Goal: Task Accomplishment & Management: Manage account settings

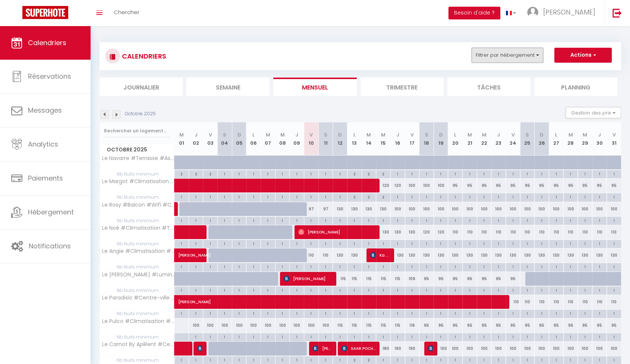
click at [529, 61] on button "Filtrer par hébergement" at bounding box center [507, 55] width 72 height 15
click at [525, 57] on button "Filtrer par hébergement" at bounding box center [507, 55] width 72 height 15
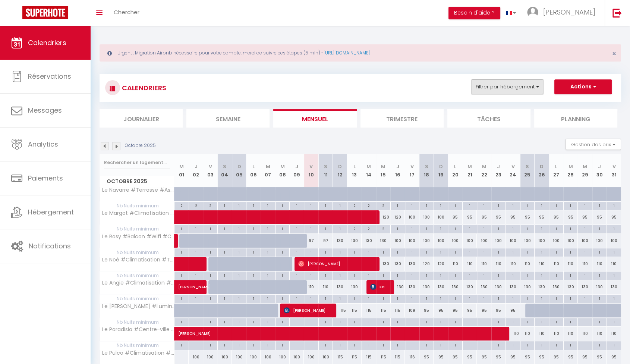
click at [539, 93] on button "Filtrer par hébergement" at bounding box center [507, 86] width 72 height 15
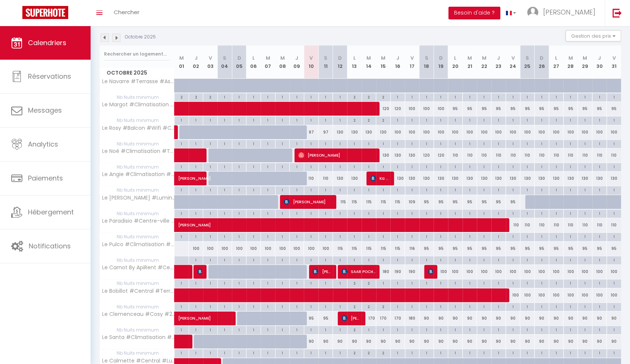
scroll to position [83, 0]
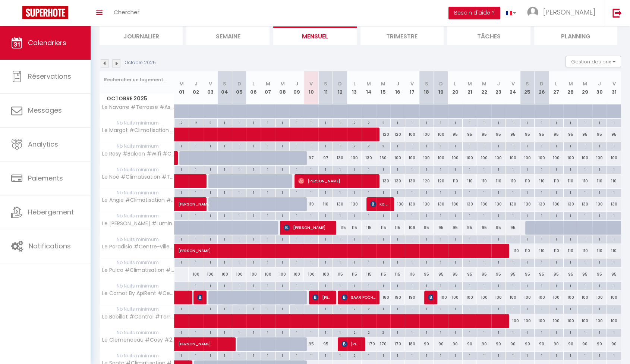
click at [312, 273] on div "100" at bounding box center [311, 274] width 15 height 14
click at [333, 273] on div "115" at bounding box center [340, 274] width 15 height 14
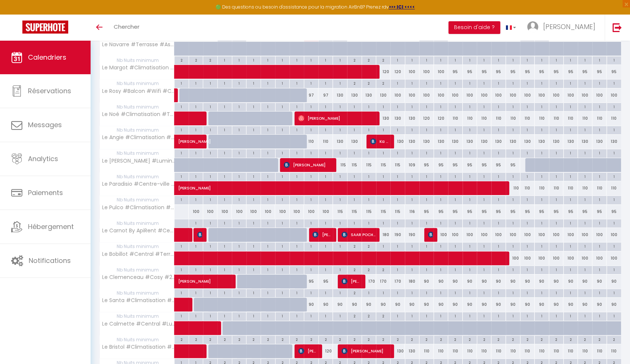
scroll to position [134, 0]
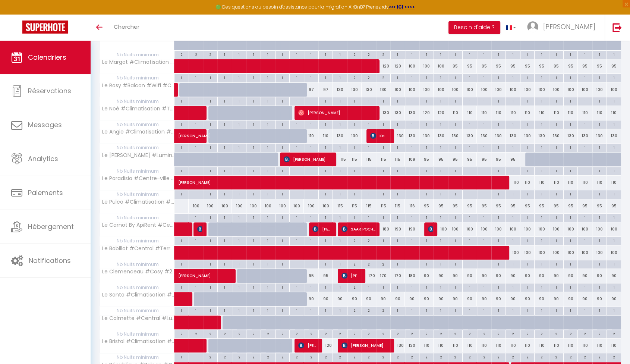
click at [325, 204] on div "100" at bounding box center [325, 206] width 15 height 14
type input "100"
type input "Sam 11 Octobre 2025"
type input "Dim 12 Octobre 2025"
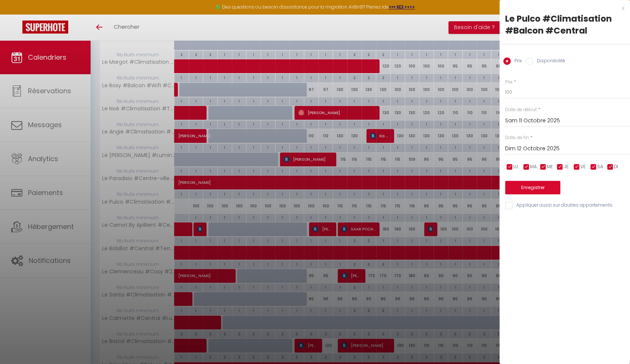
click at [516, 120] on input "Sam 11 Octobre 2025" at bounding box center [567, 121] width 125 height 10
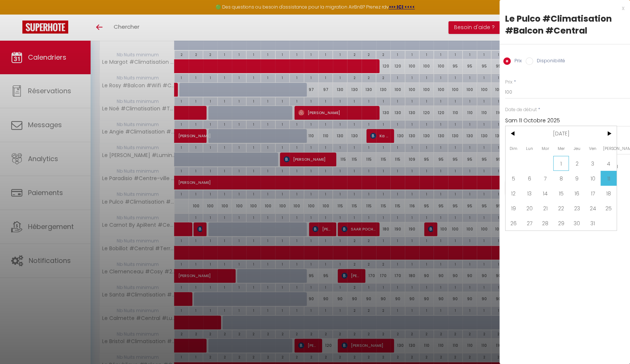
scroll to position [165, 0]
click at [587, 180] on span "10" at bounding box center [593, 178] width 16 height 15
type input "Ven 10 Octobre 2025"
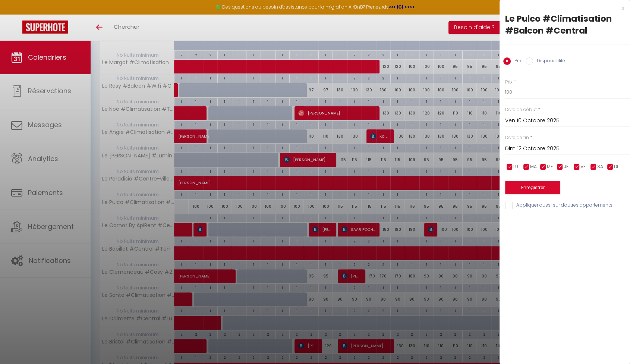
click at [534, 150] on input "Dim 12 Octobre 2025" at bounding box center [567, 149] width 125 height 10
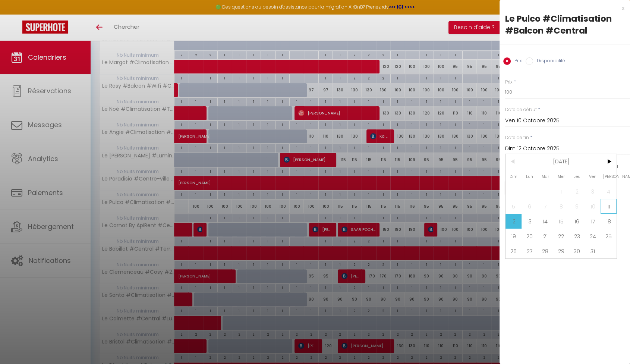
click at [614, 208] on span "11" at bounding box center [608, 206] width 16 height 15
type input "Sam 11 Octobre 2025"
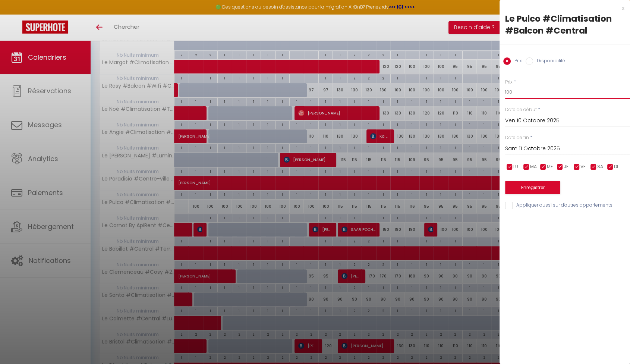
drag, startPoint x: 524, startPoint y: 93, endPoint x: 472, endPoint y: 93, distance: 51.8
click at [472, 93] on body "🟢 Des questions ou besoin d'assistance pour la migration AirBnB? Prenez rdv >>>…" at bounding box center [315, 192] width 630 height 633
type input "30"
click at [543, 189] on button "Enregistrer" at bounding box center [532, 187] width 55 height 13
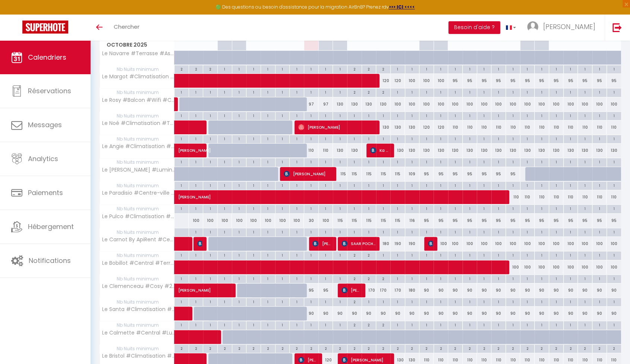
scroll to position [165, 0]
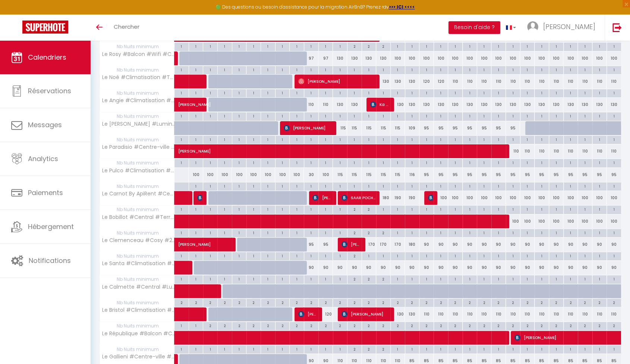
click at [310, 174] on div "30" at bounding box center [311, 175] width 15 height 14
type input "30"
type input "Ven 10 Octobre 2025"
type input "Sam 11 Octobre 2025"
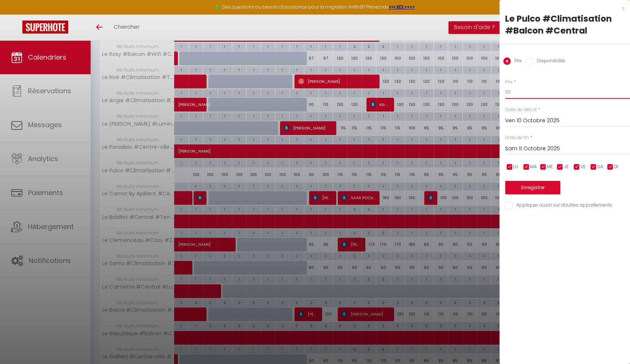
drag, startPoint x: 497, startPoint y: 91, endPoint x: 471, endPoint y: 88, distance: 26.7
click at [471, 88] on body "🟢 Des questions ou besoin d'assistance pour la migration AirBnB? Prenez rdv >>>…" at bounding box center [315, 177] width 630 height 602
type input "100"
click at [552, 189] on button "Enregistrer" at bounding box center [532, 187] width 55 height 13
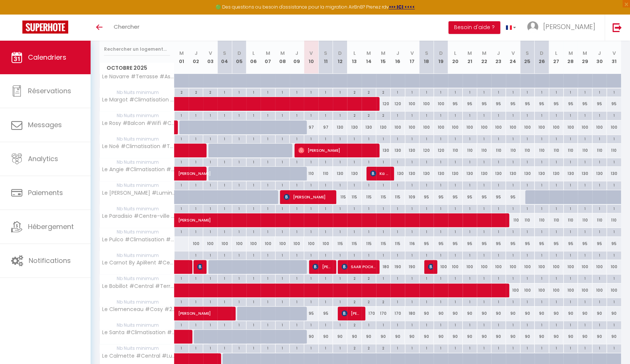
scroll to position [289, 0]
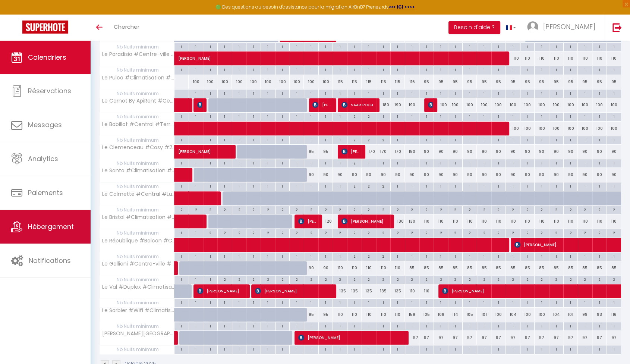
click at [61, 235] on link "Hébergement" at bounding box center [45, 227] width 91 height 34
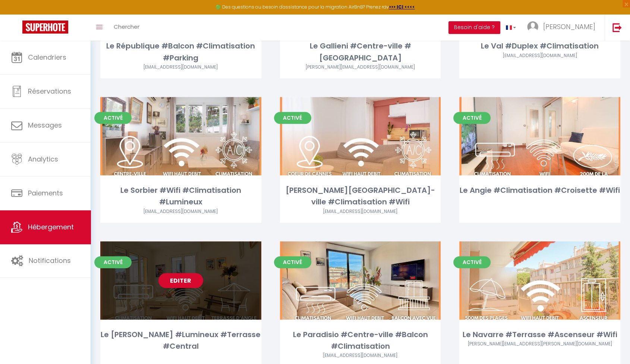
scroll to position [497, 0]
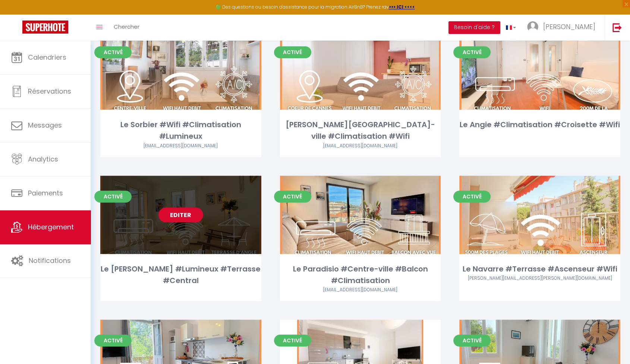
click at [179, 215] on link "Editer" at bounding box center [180, 214] width 45 height 15
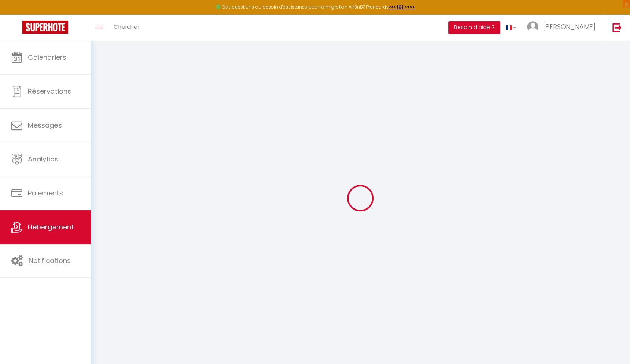
checkbox input "true"
checkbox input "false"
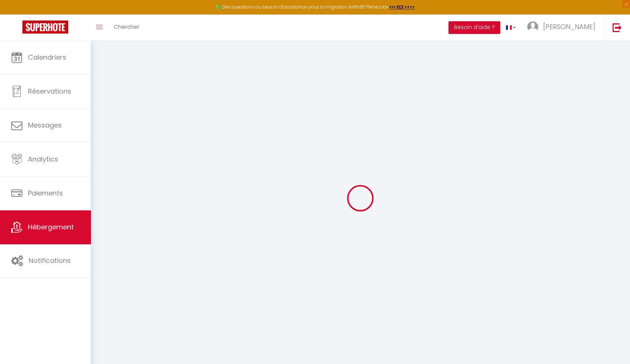
checkbox input "false"
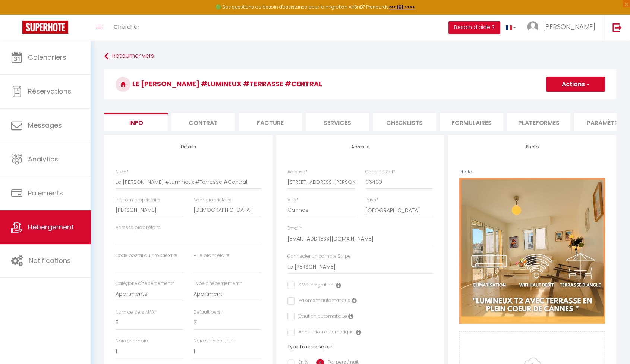
checkbox input "false"
click at [526, 127] on li "Plateformes" at bounding box center [538, 122] width 63 height 18
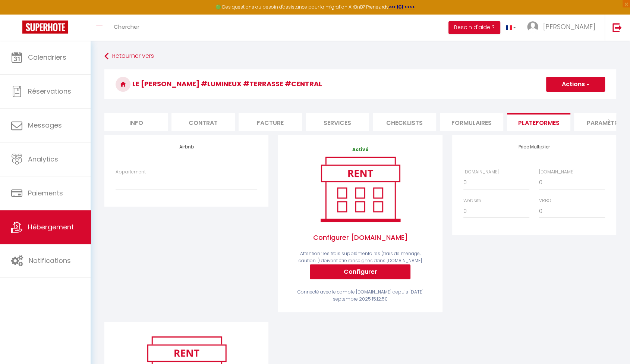
click at [592, 121] on li "Paramètres" at bounding box center [605, 122] width 63 height 18
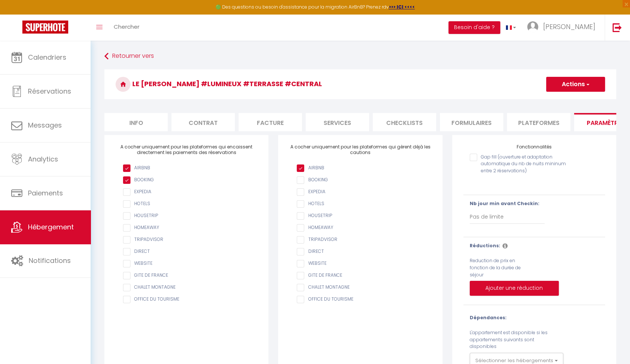
scroll to position [41, 0]
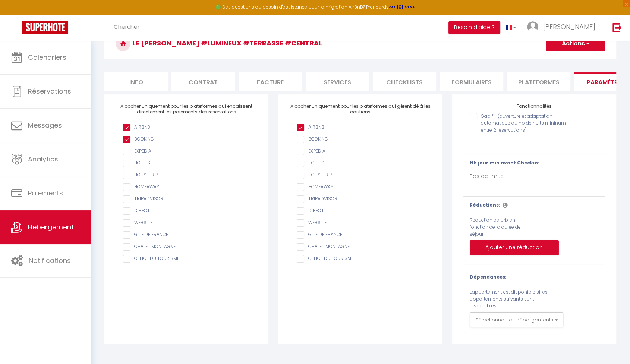
click at [330, 84] on li "Services" at bounding box center [336, 81] width 63 height 18
select select
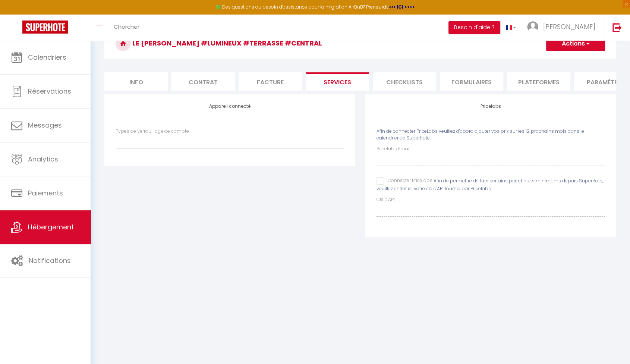
click at [273, 83] on li "Facture" at bounding box center [269, 81] width 63 height 18
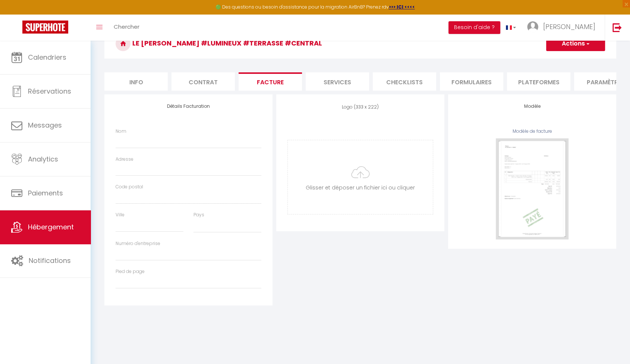
select select
click at [206, 85] on li "Contrat" at bounding box center [202, 81] width 63 height 18
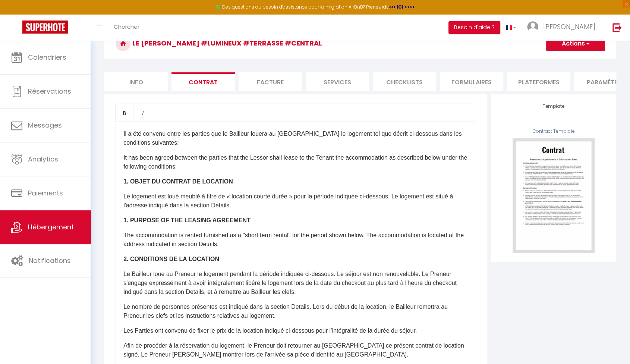
checkbox input "false"
click at [144, 82] on li "Info" at bounding box center [135, 81] width 63 height 18
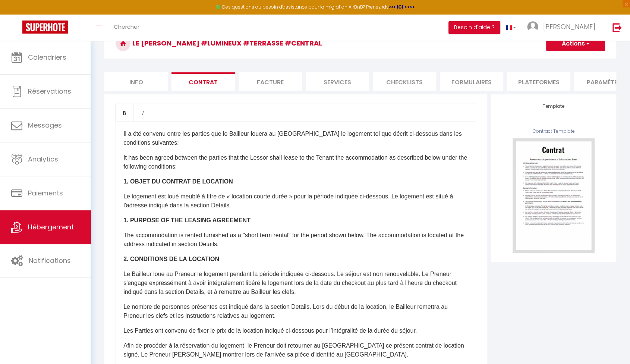
checkbox input "false"
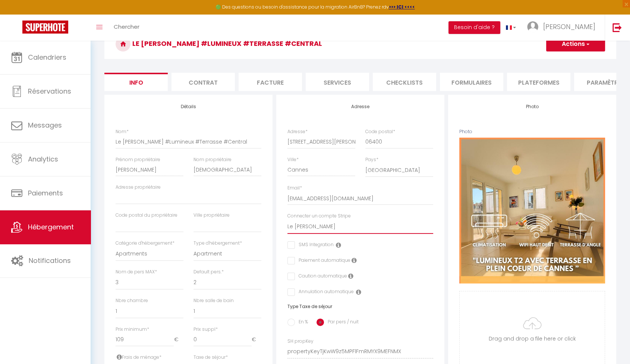
click at [328, 234] on select "Apirentconciergerie Apirentconciergerie Le Gallieni Le Val Le Carnot Le Clemenc…" at bounding box center [360, 226] width 146 height 14
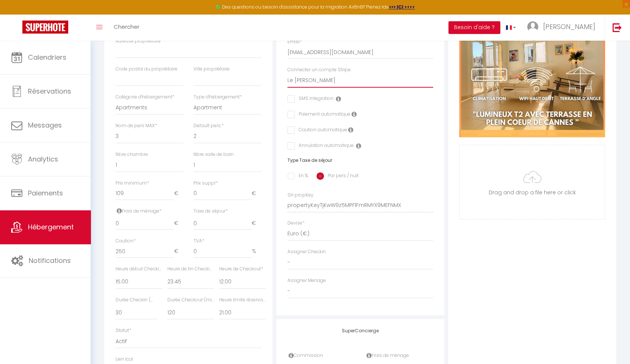
scroll to position [0, 0]
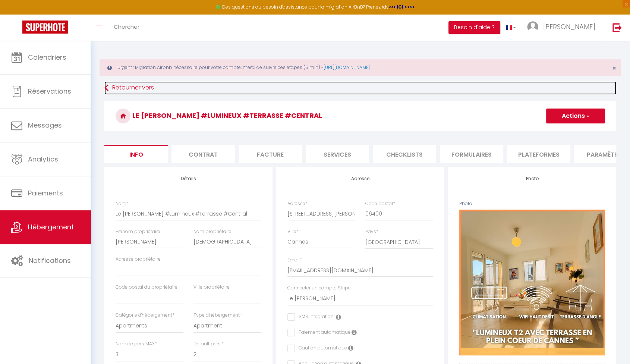
click at [122, 89] on link "Retourner vers" at bounding box center [360, 87] width 512 height 13
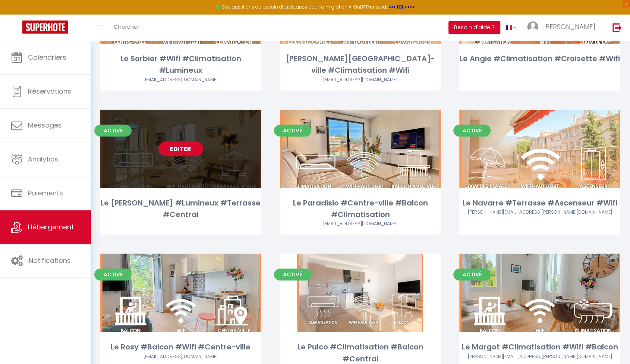
scroll to position [742, 0]
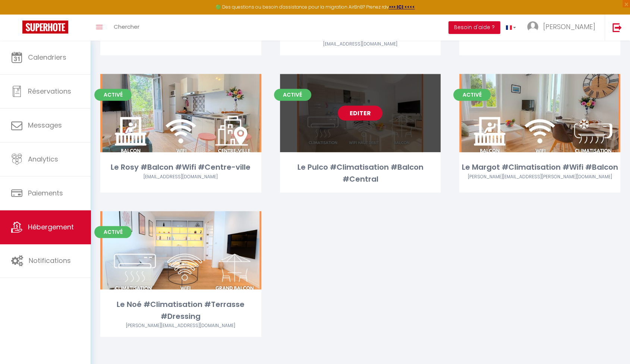
click at [354, 115] on link "Editer" at bounding box center [360, 112] width 45 height 15
select select "3"
select select "2"
select select "1"
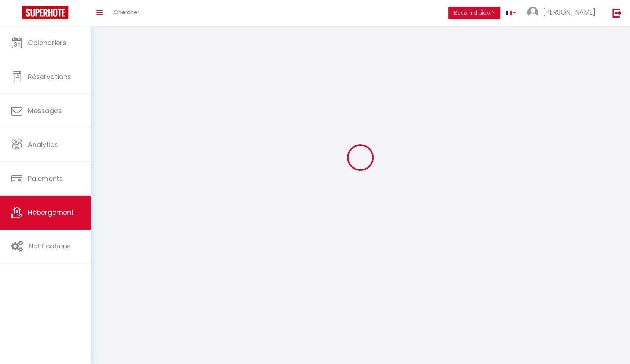
select select
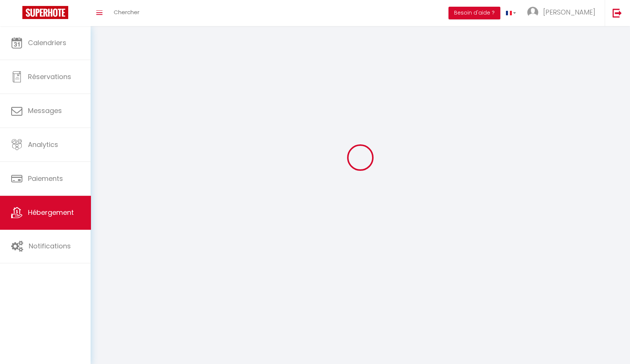
checkbox input "false"
select select
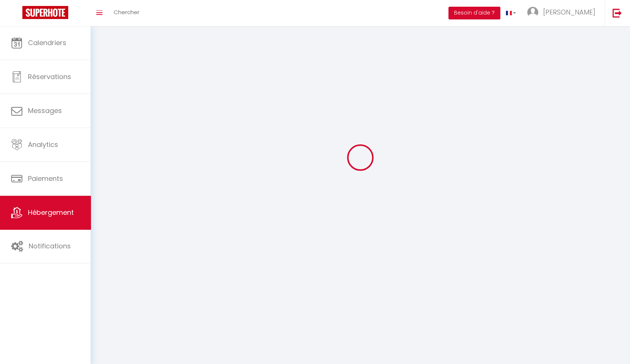
select select
select select "1"
select select
select select "28"
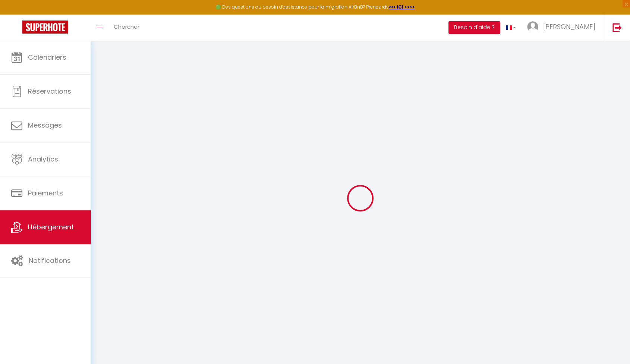
select select
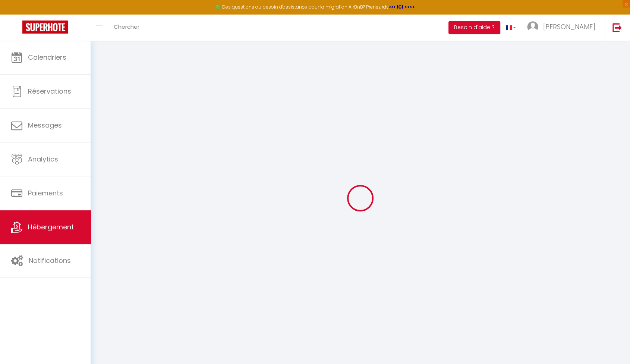
select select
checkbox input "false"
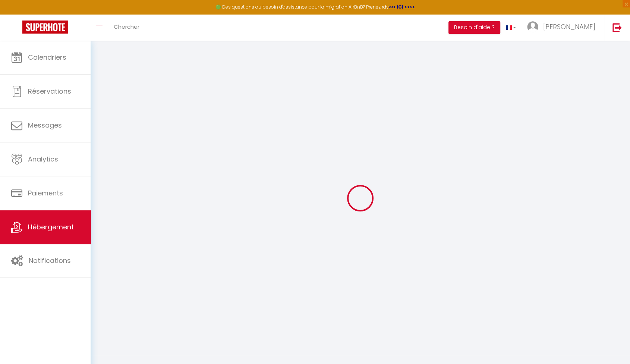
select select
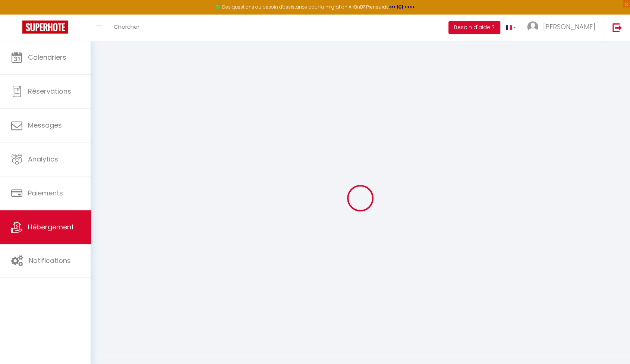
select select
checkbox input "false"
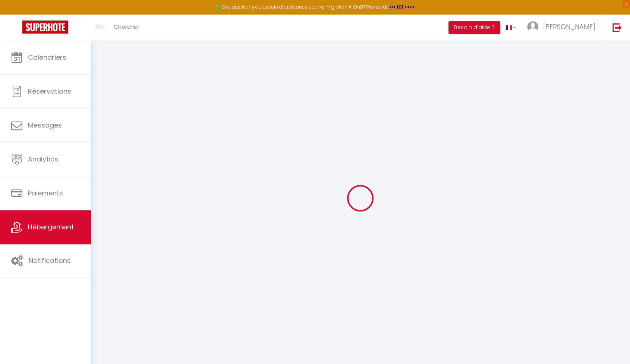
checkbox input "false"
select select
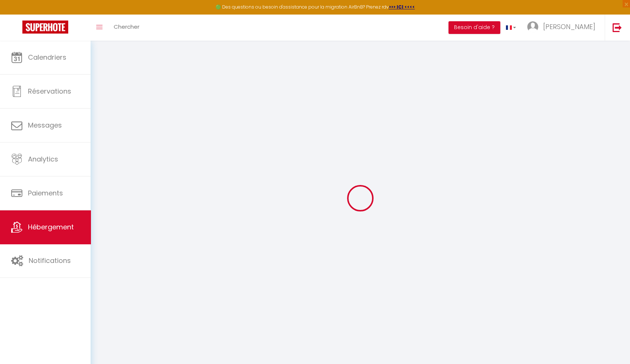
select select
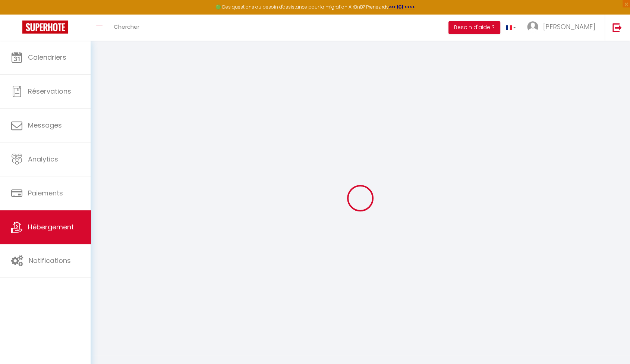
checkbox input "false"
select select
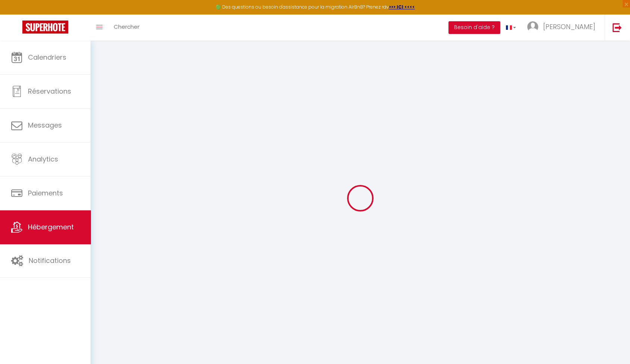
select select
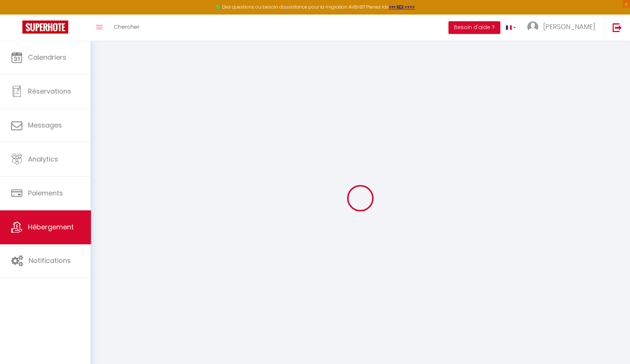
select select
checkbox input "false"
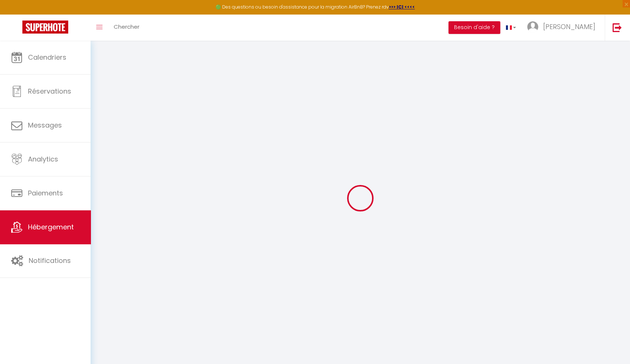
checkbox input "false"
select select
type input "Le Pulco #Climatisation #Balcon #Central"
type input "Celine"
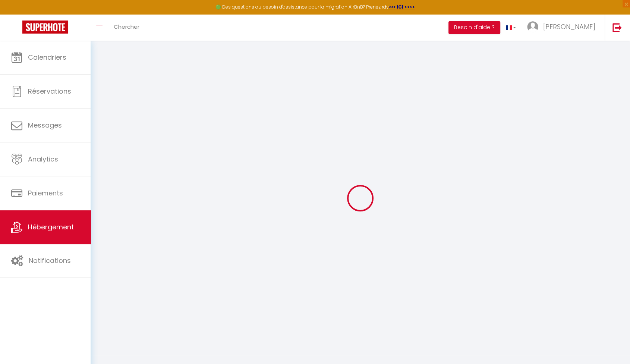
type input "Chatelain"
type input "100"
type input "98"
select select
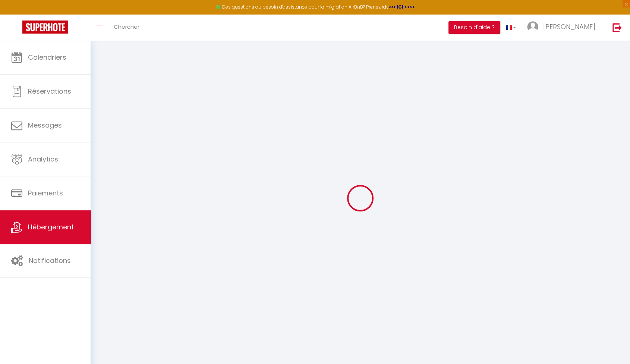
select select
type input "22 Avenue Jean de Lattre de Tassigny"
type input "06400"
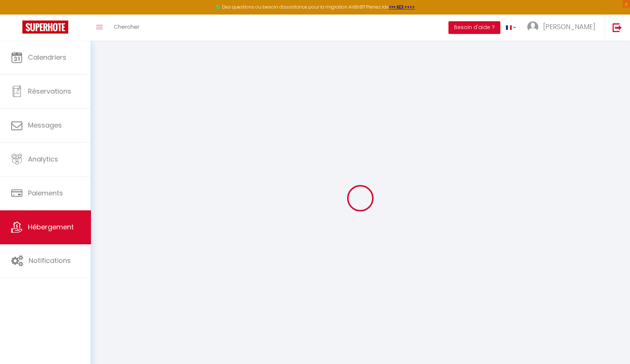
type input "Cannes"
type input "[EMAIL_ADDRESS][DOMAIN_NAME]"
select select "16182"
checkbox input "false"
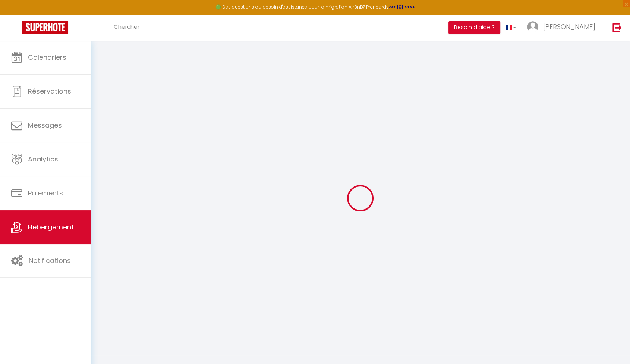
checkbox input "false"
type input "0"
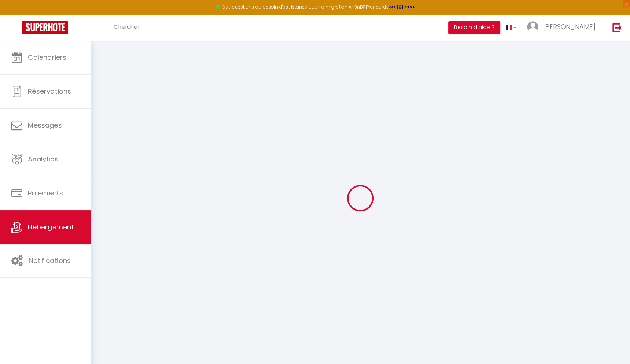
type input "0"
select select
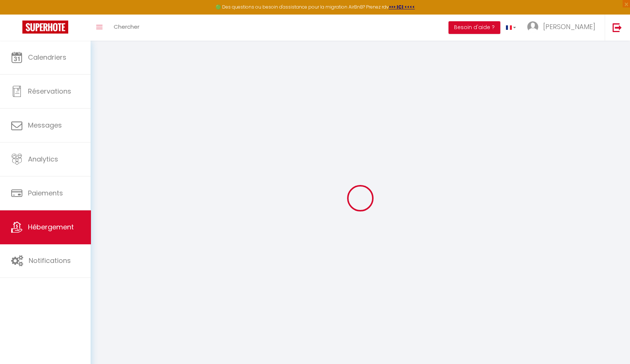
select select
checkbox input "false"
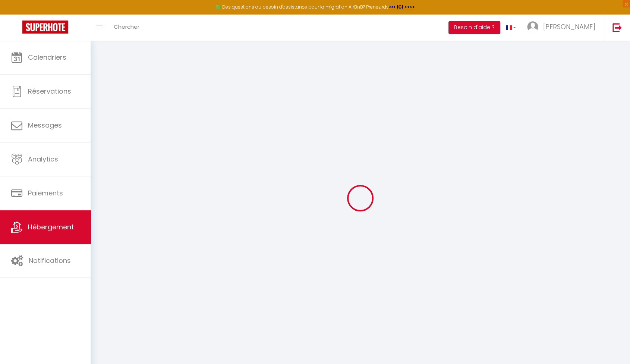
select select
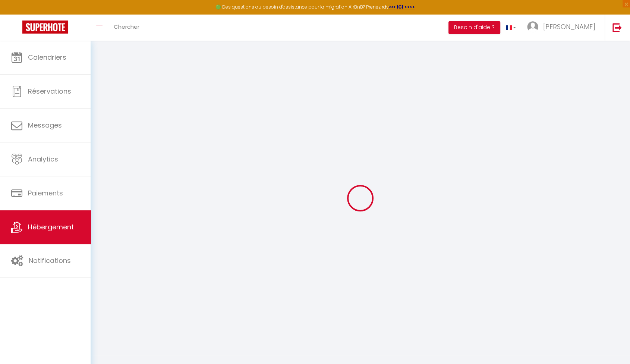
checkbox input "false"
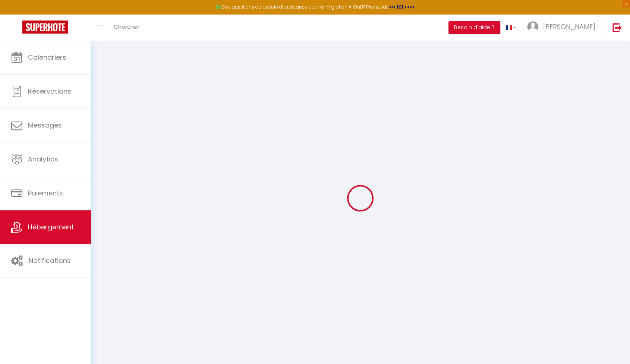
checkbox input "false"
select select "15:00"
select select "23:45"
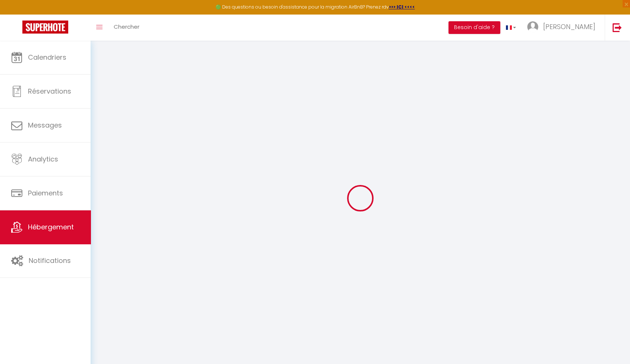
select select "11:00"
select select "30"
select select "120"
checkbox input "false"
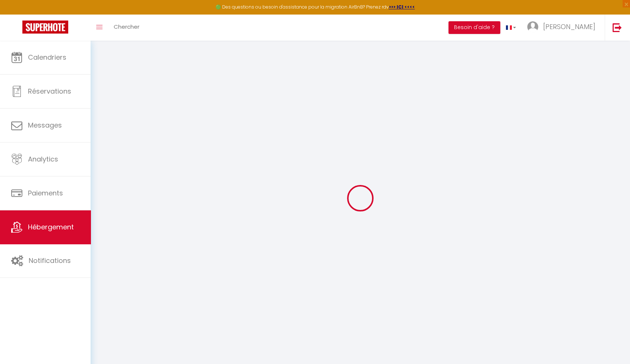
checkbox input "false"
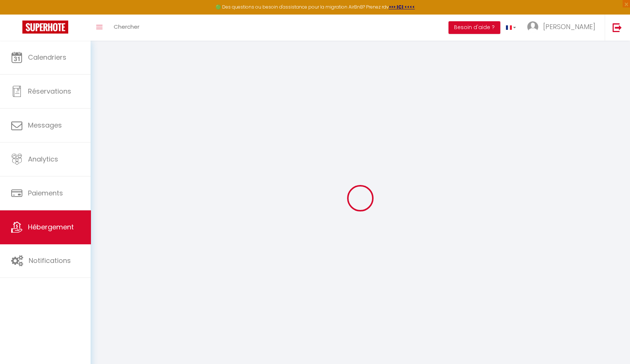
checkbox input "false"
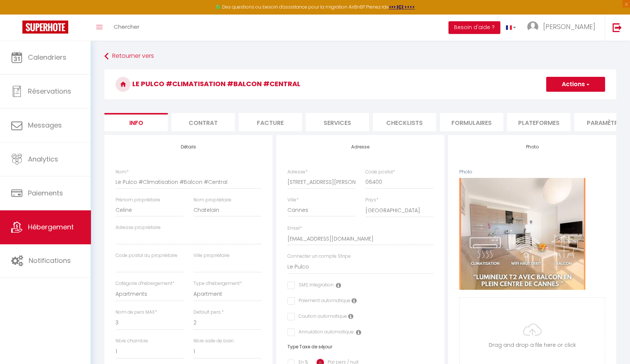
checkbox input "false"
click at [534, 122] on li "Plateformes" at bounding box center [538, 122] width 63 height 18
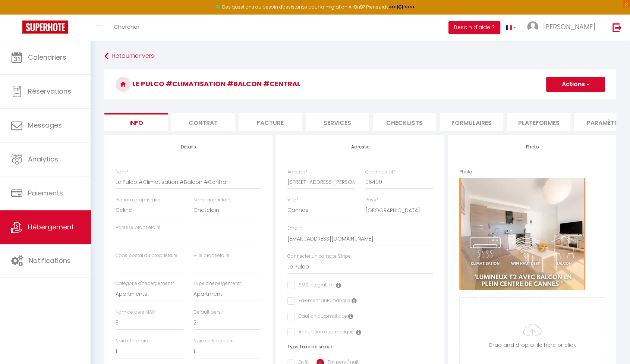
checkbox input "false"
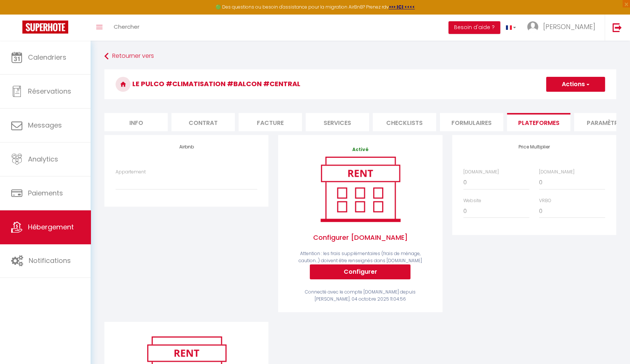
click at [580, 121] on li "Paramètres" at bounding box center [605, 122] width 63 height 18
checkbox input "false"
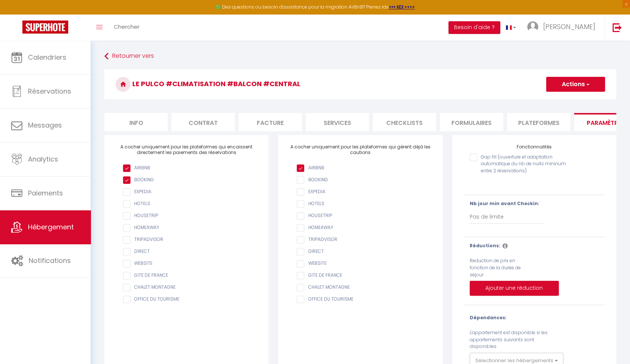
click at [132, 124] on li "Info" at bounding box center [135, 122] width 63 height 18
checkbox input "false"
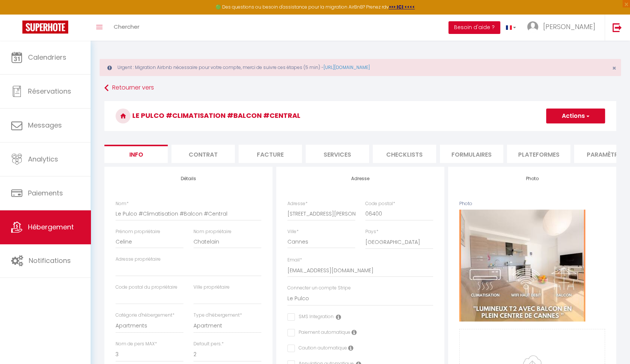
click at [500, 29] on button "Besoin d'aide ?" at bounding box center [474, 27] width 52 height 13
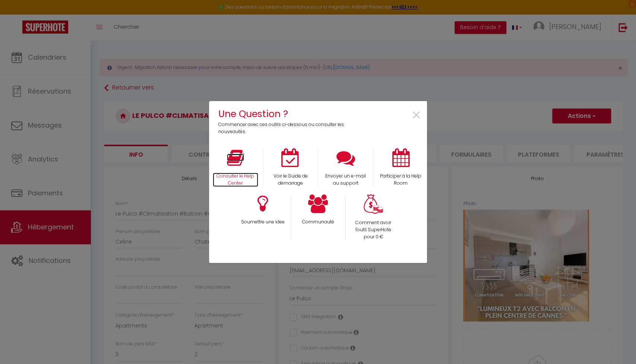
click at [247, 173] on p "Consulter le Help Center" at bounding box center [235, 179] width 45 height 14
click at [295, 168] on div "Voir le Guide de démarrage" at bounding box center [290, 167] width 55 height 38
click at [333, 165] on div "Envoyer un e-mail au support" at bounding box center [345, 167] width 55 height 38
click at [341, 176] on p "Envoyer un e-mail au support" at bounding box center [345, 179] width 45 height 14
click at [421, 117] on div "×" at bounding box center [390, 121] width 72 height 29
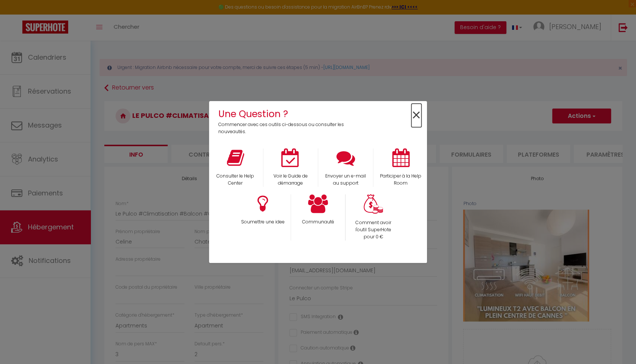
click at [418, 116] on span "×" at bounding box center [416, 115] width 10 height 23
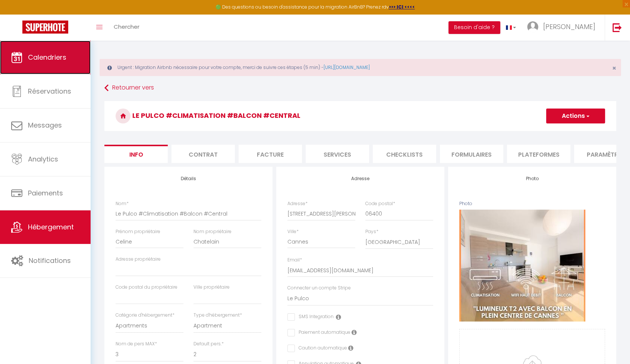
click at [57, 59] on span "Calendriers" at bounding box center [47, 57] width 38 height 9
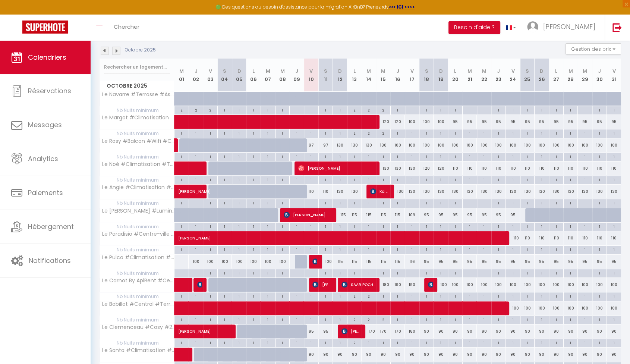
scroll to position [165, 0]
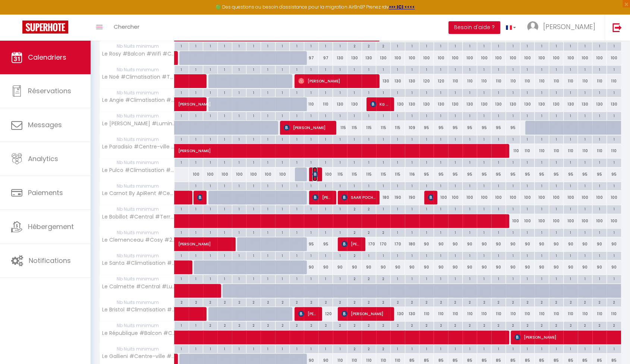
click at [313, 171] on img at bounding box center [315, 174] width 6 height 6
select select "OK"
select select "KO"
select select "0"
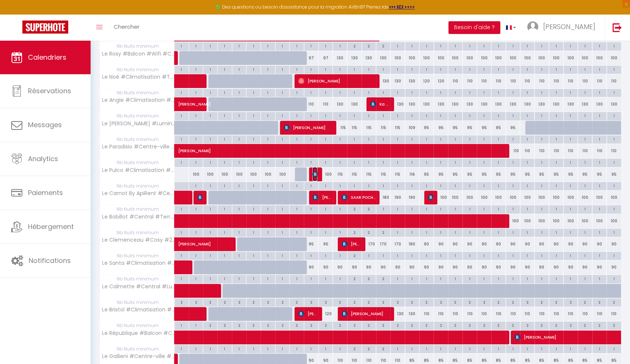
select select "1"
select select
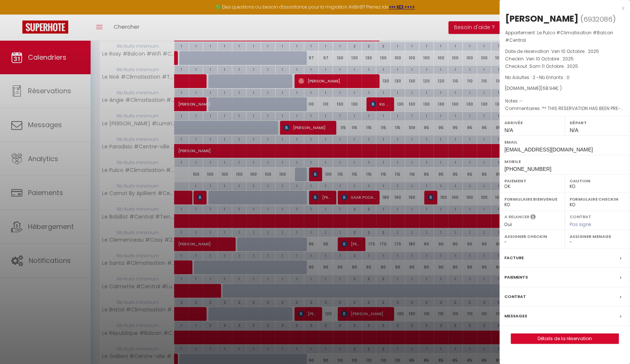
click at [602, 17] on span "6932086" at bounding box center [597, 19] width 29 height 9
copy span "6932086"
click at [60, 150] on div at bounding box center [315, 182] width 630 height 364
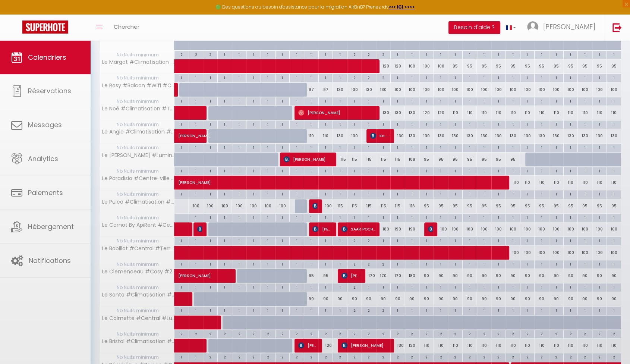
scroll to position [197, 0]
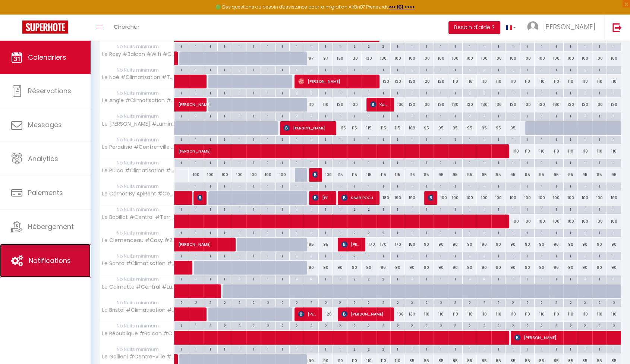
click at [43, 270] on link "Notifications" at bounding box center [45, 261] width 91 height 34
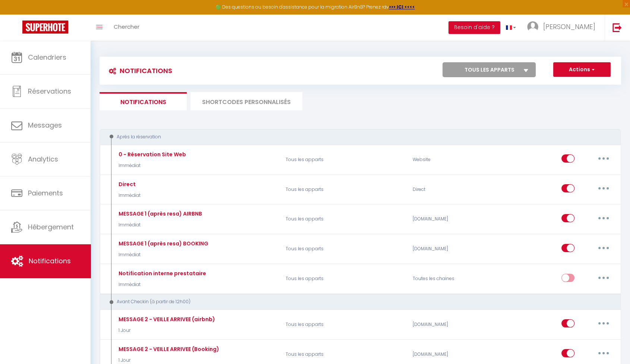
click at [277, 104] on li "SHORTCODES PERSONNALISÉS" at bounding box center [246, 101] width 112 height 18
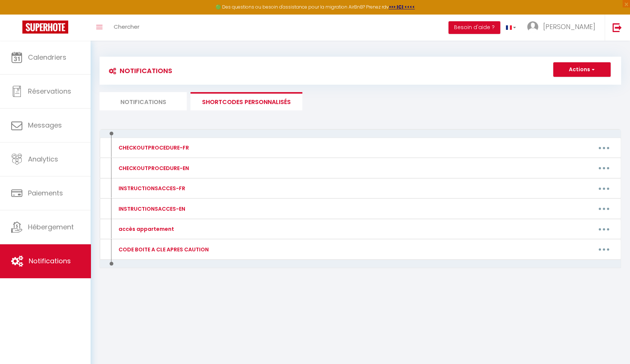
click at [153, 106] on li "Notifications" at bounding box center [142, 101] width 87 height 18
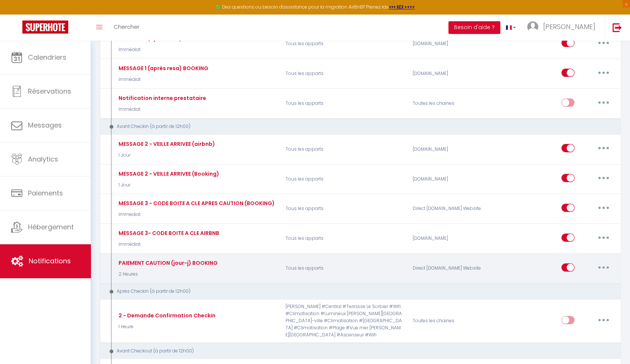
scroll to position [238, 0]
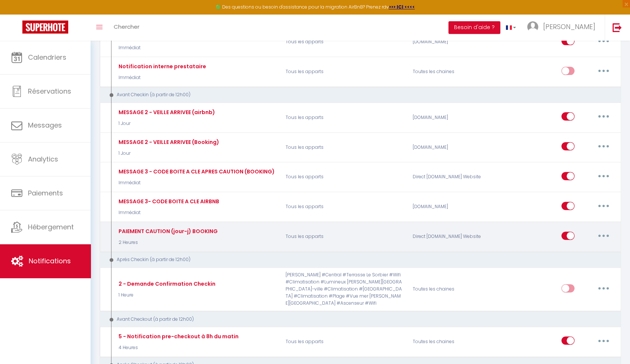
click at [608, 231] on button "button" at bounding box center [603, 235] width 21 height 12
click at [594, 274] on link "Tester" at bounding box center [583, 279] width 55 height 13
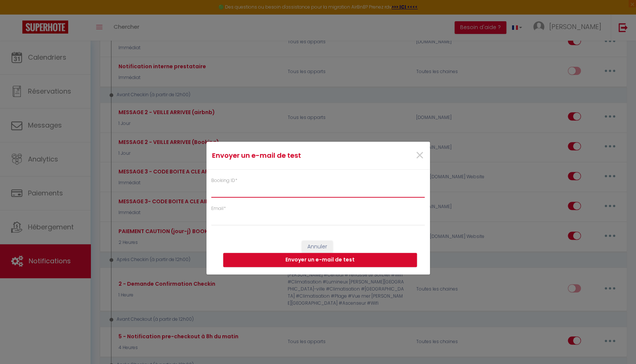
click at [237, 189] on input "Booking ID *" at bounding box center [318, 190] width 214 height 13
paste input "6932086"
type input "6932086"
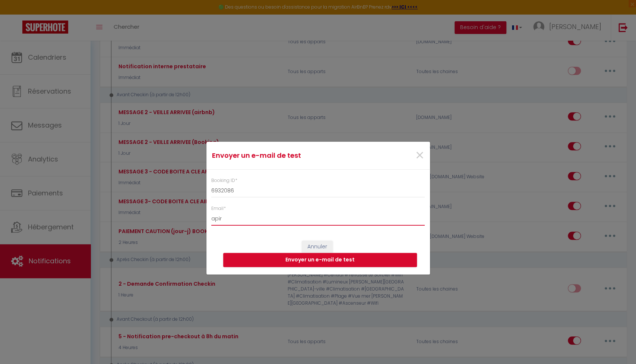
type input "[EMAIL_ADDRESS][DOMAIN_NAME]"
click at [376, 256] on button "Envoyer un e-mail de test" at bounding box center [320, 260] width 194 height 14
click at [346, 262] on button "Envoyer un e-mail de test" at bounding box center [320, 260] width 194 height 14
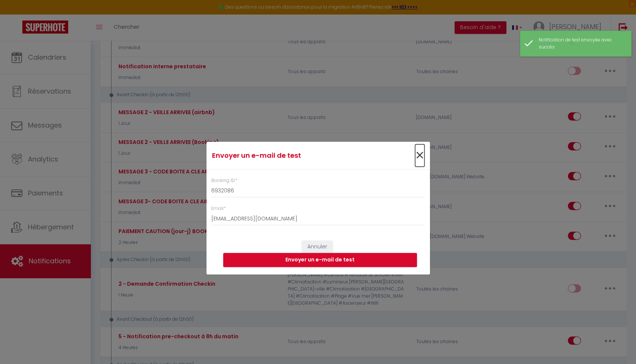
click at [416, 153] on span "×" at bounding box center [419, 155] width 9 height 22
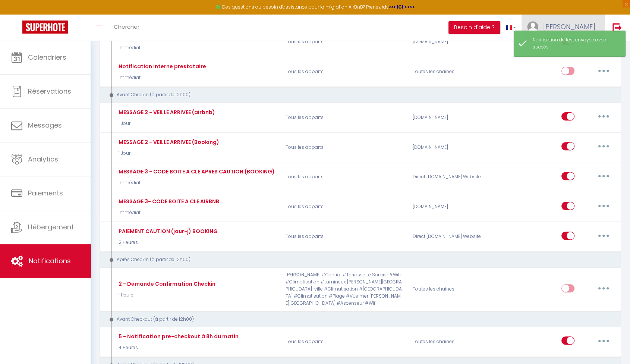
click at [576, 22] on link "[PERSON_NAME]" at bounding box center [562, 28] width 83 height 26
click at [576, 67] on link "Équipe" at bounding box center [574, 65] width 55 height 13
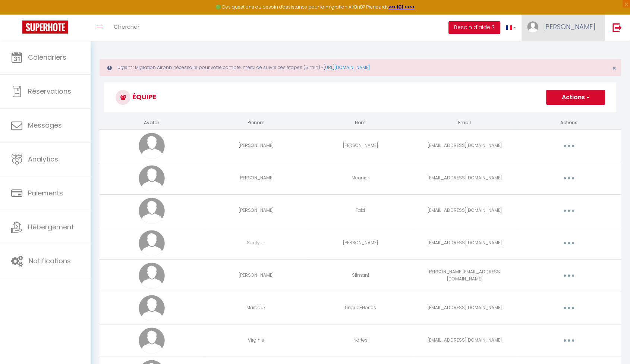
click at [591, 25] on span "[PERSON_NAME]" at bounding box center [569, 26] width 52 height 9
click at [585, 49] on link "Paramètres" at bounding box center [574, 51] width 55 height 13
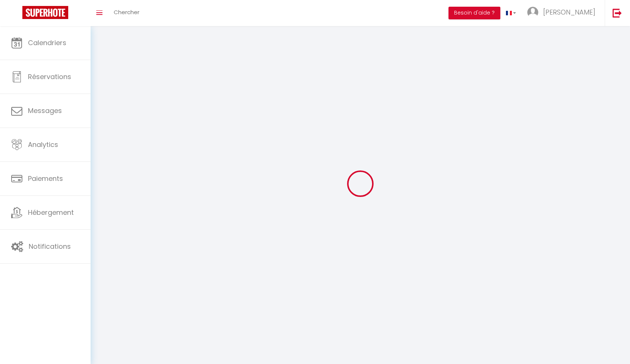
type input "[PERSON_NAME]"
type input "Piatkowski"
type input "0778765013"
type input "25 rue du lac"
type input "06400"
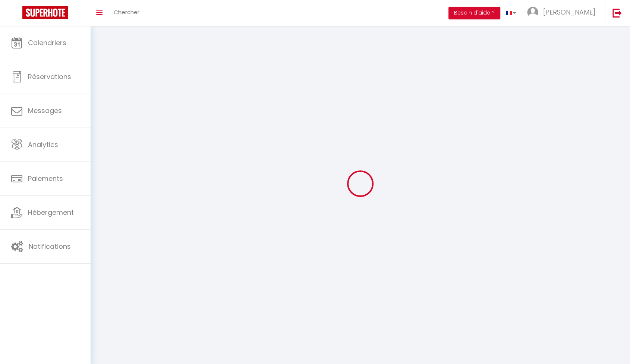
type input "Cannes"
type input "68GUVs0UlsyR2IcWKanJCJMds"
type input "M32QH4CNkUkt09Ql6leZs0oNg"
select select "28"
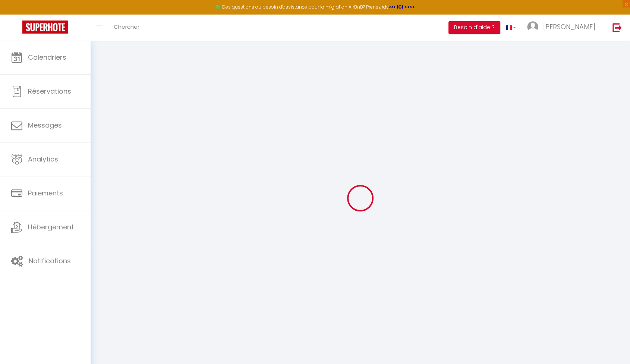
type input "68GUVs0UlsyR2IcWKanJCJMds"
type input "M32QH4CNkUkt09Ql6leZs0oNg"
type input "https://app.superhote.com/#/get-available-rentals/M32QH4CNkUkt09Ql6leZs0oNg"
select select "fr"
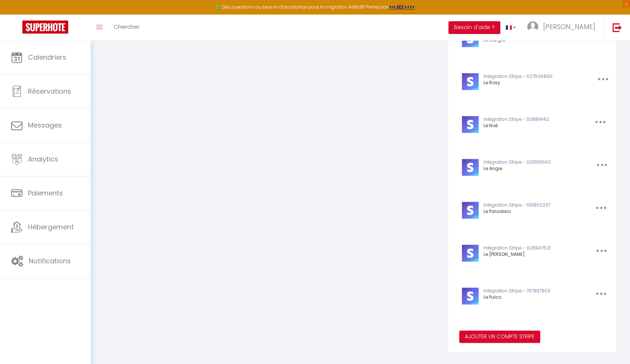
scroll to position [902, 0]
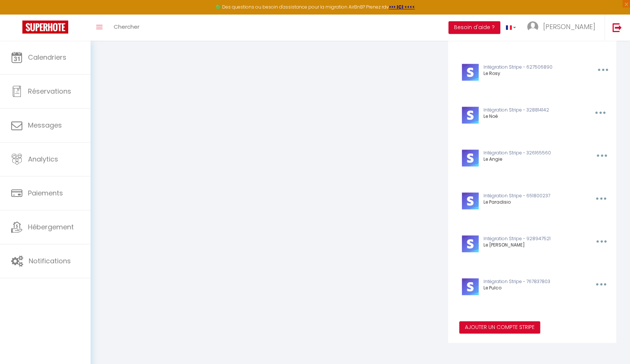
click at [602, 244] on button "button" at bounding box center [600, 241] width 23 height 12
click at [510, 248] on div "Intégration Stripe - 928947521 Le Marilyne" at bounding box center [530, 243] width 105 height 17
click at [496, 240] on p "Intégration Stripe - 928947521" at bounding box center [531, 238] width 96 height 7
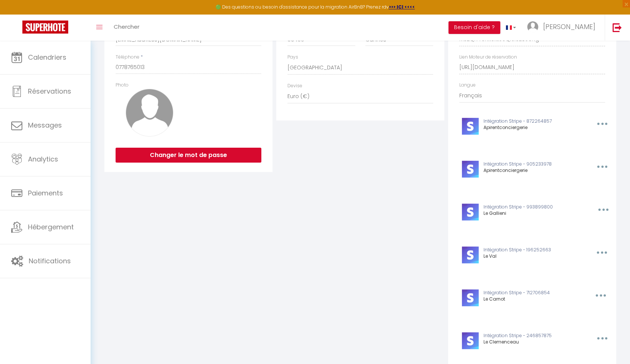
scroll to position [0, 0]
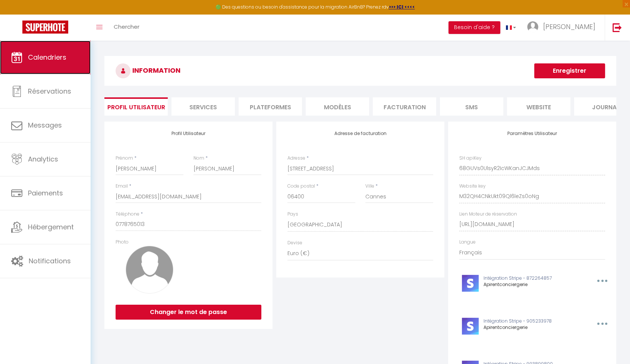
click at [30, 42] on link "Calendriers" at bounding box center [45, 58] width 91 height 34
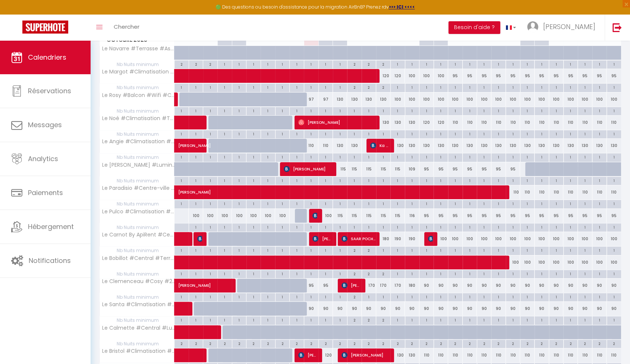
scroll to position [156, 0]
click at [314, 212] on img at bounding box center [315, 215] width 6 height 6
select select "OK"
select select "KO"
select select "0"
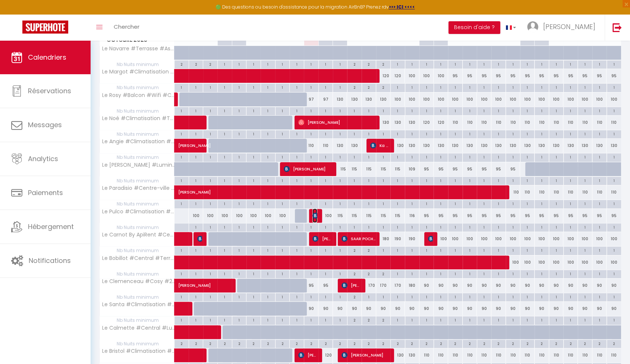
select select "0"
select select "1"
select select
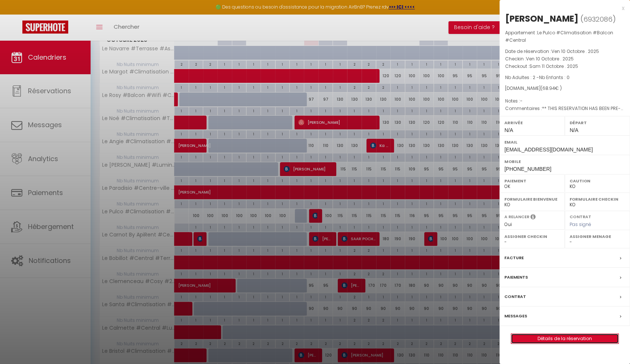
click at [582, 338] on link "Détails de la réservation" at bounding box center [564, 338] width 107 height 10
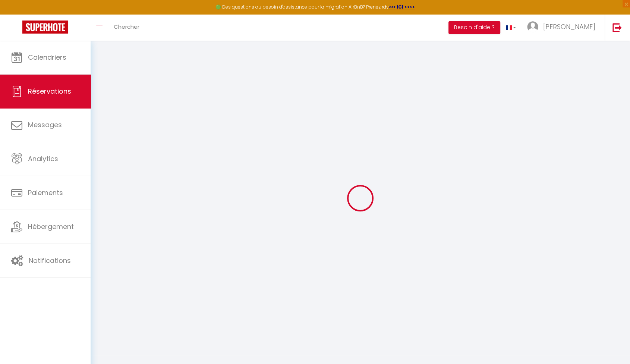
type input "Benjamine"
type input "Chillet"
type input "bchill.977668@guest.booking.com"
type input "+33768559727"
select select "FR"
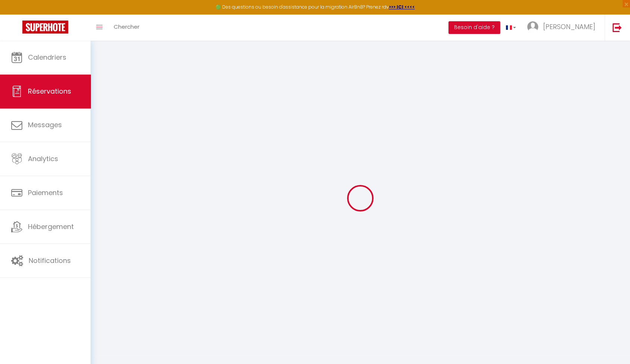
type input "10.18"
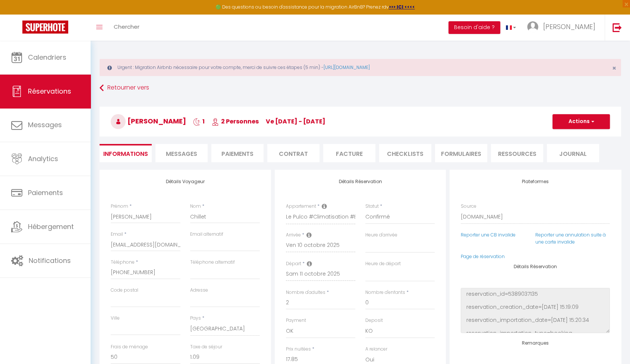
click at [238, 154] on li "Paiements" at bounding box center [237, 153] width 52 height 18
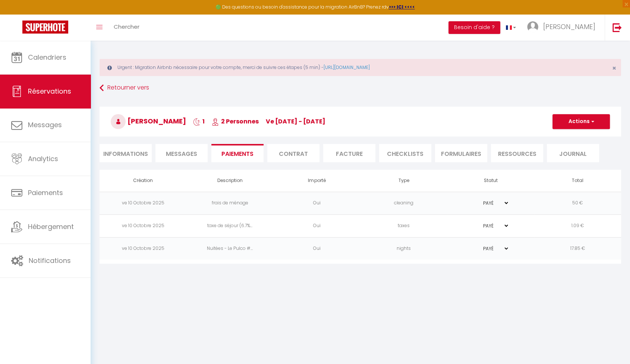
click at [125, 152] on li "Informations" at bounding box center [125, 153] width 52 height 18
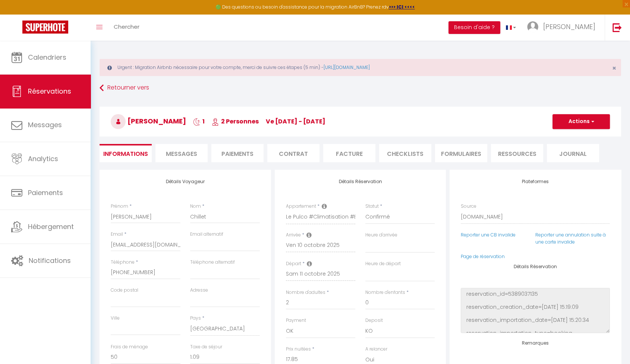
click at [181, 155] on span "Messages" at bounding box center [181, 153] width 31 height 9
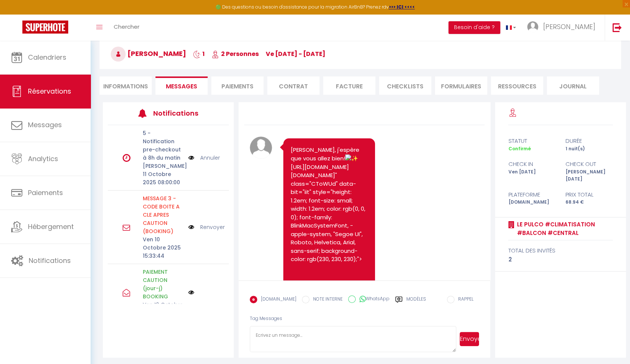
scroll to position [69, 0]
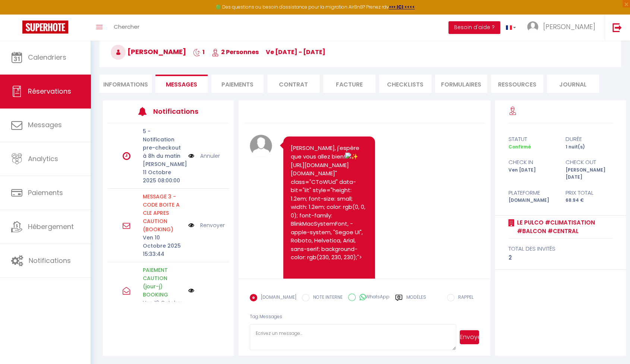
click at [351, 82] on li "Facture" at bounding box center [349, 84] width 52 height 18
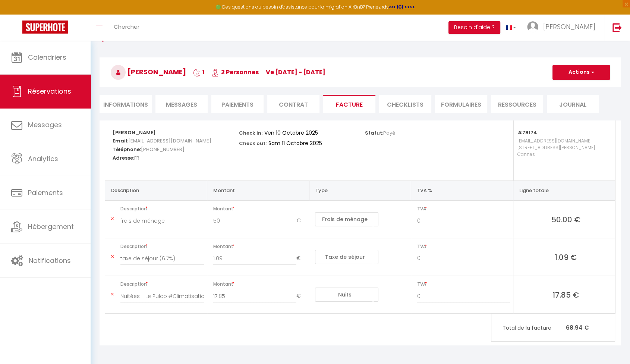
scroll to position [48, 0]
click at [218, 106] on li "Paiements" at bounding box center [237, 104] width 52 height 18
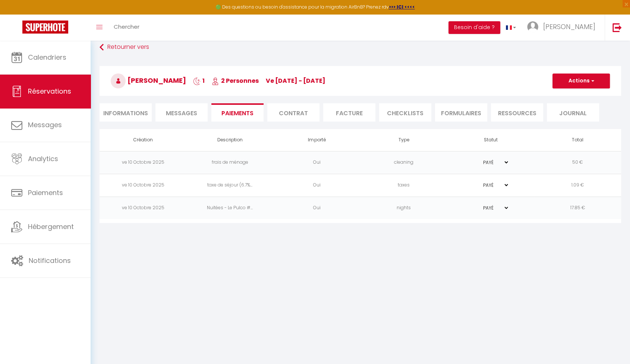
click at [193, 114] on span "Messages" at bounding box center [181, 113] width 31 height 9
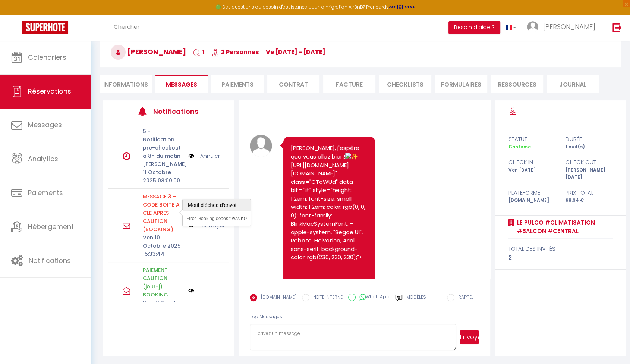
click at [166, 222] on p "MESSAGE 3 - CODE BOITE A CLE APRES CAUTION (BOOKING)" at bounding box center [163, 212] width 41 height 41
click at [215, 225] on link "Renvoyer" at bounding box center [212, 225] width 25 height 8
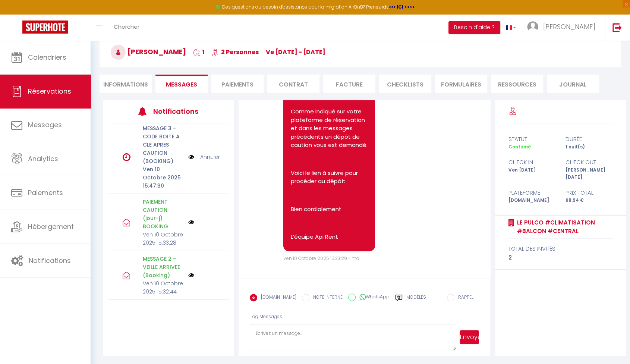
scroll to position [83, 0]
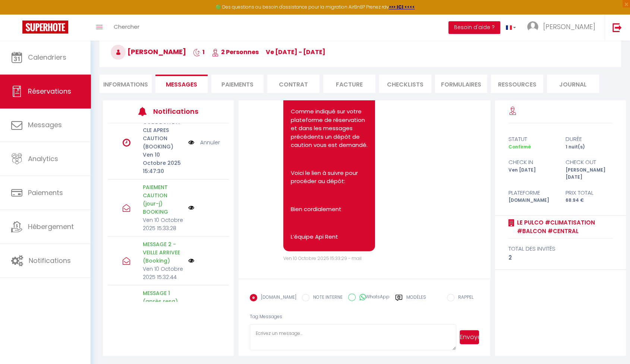
click at [470, 85] on li "FORMULAIRES" at bounding box center [461, 84] width 52 height 18
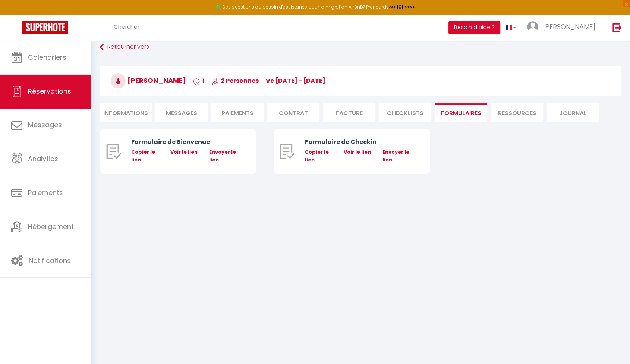
click at [247, 113] on li "Paiements" at bounding box center [237, 112] width 52 height 18
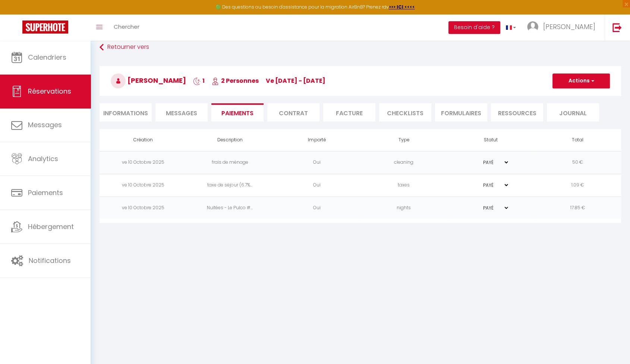
click at [289, 113] on li "Contrat" at bounding box center [293, 112] width 52 height 18
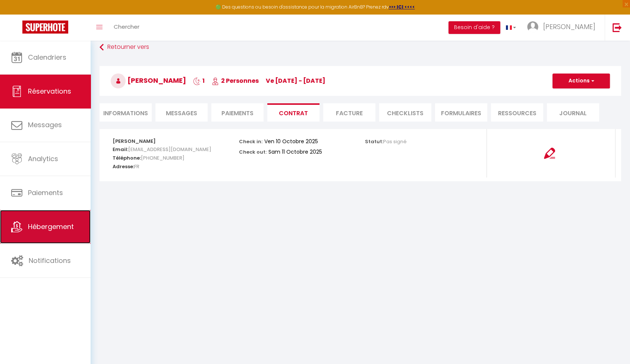
click at [61, 228] on span "Hébergement" at bounding box center [51, 226] width 46 height 9
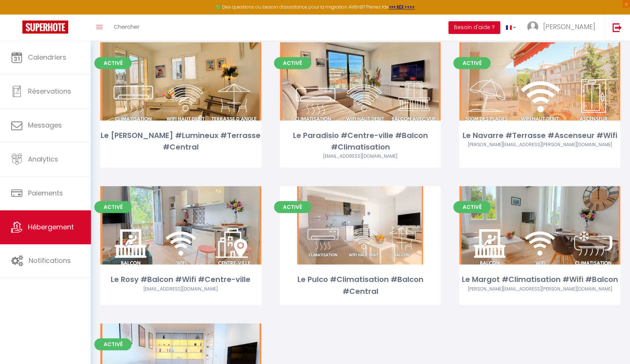
scroll to position [577, 0]
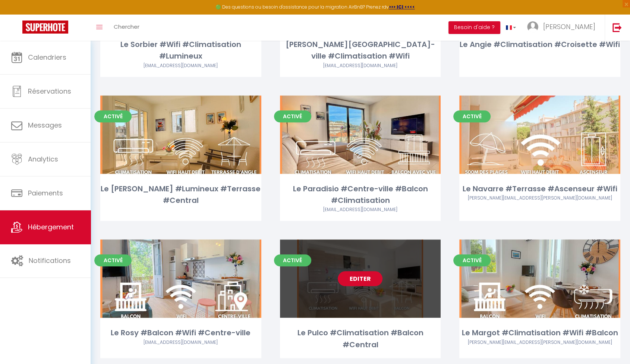
click at [370, 281] on link "Editer" at bounding box center [360, 278] width 45 height 15
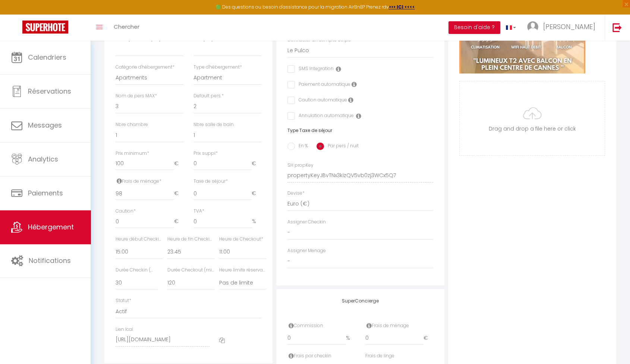
scroll to position [248, 0]
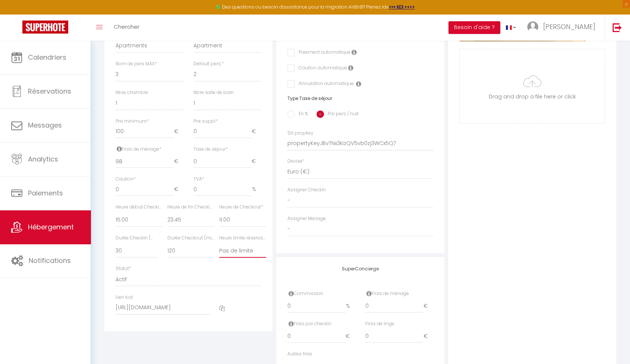
click at [237, 257] on select "Pas de limite 01:00 02:00 03:00 04:00 05:00 06:00 07:00 08:00 09:00 10:00 11:00…" at bounding box center [242, 250] width 47 height 14
click at [219, 249] on select "Pas de limite 01:00 02:00 03:00 04:00 05:00 06:00 07:00 08:00 09:00 10:00 11:00…" at bounding box center [242, 250] width 47 height 14
click at [548, 300] on div "Photo Photo Supprimer Drag and drop a file here or click Ooops, something wrong…" at bounding box center [532, 138] width 168 height 503
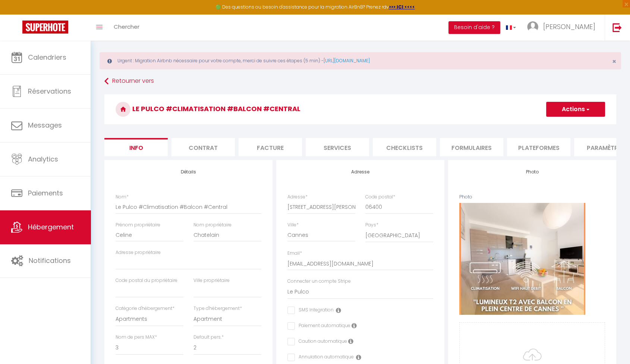
scroll to position [0, 0]
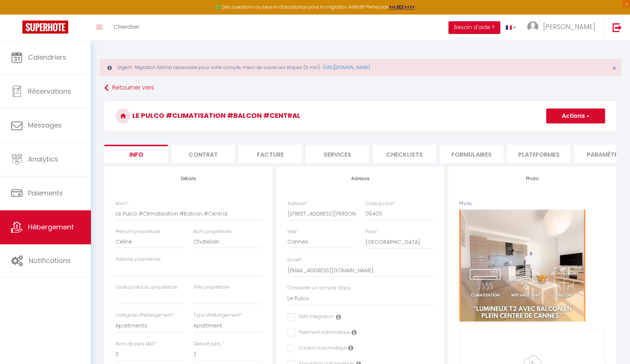
click at [572, 113] on button "Actions" at bounding box center [575, 115] width 59 height 15
click at [547, 134] on input "Enregistrer" at bounding box center [546, 132] width 28 height 7
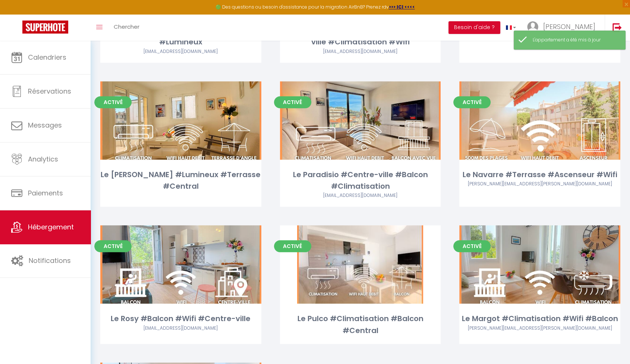
scroll to position [577, 0]
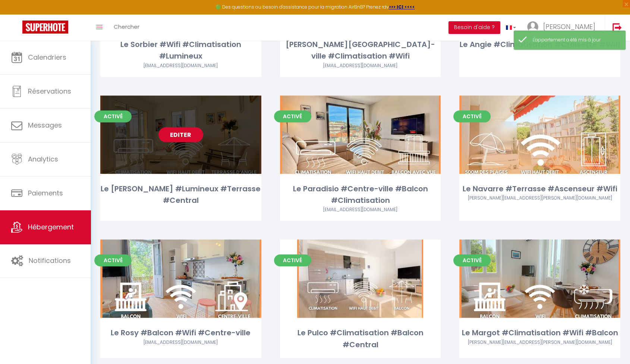
click at [176, 134] on link "Editer" at bounding box center [180, 134] width 45 height 15
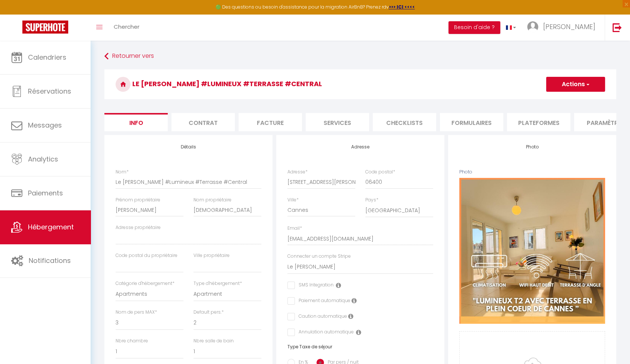
click at [583, 81] on button "Actions" at bounding box center [575, 84] width 59 height 15
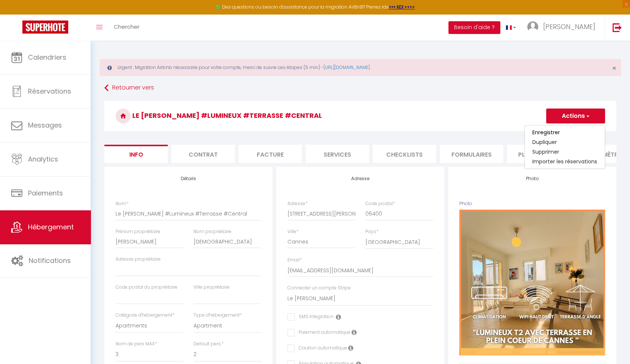
click at [504, 126] on h3 "Le [PERSON_NAME] #Lumineux #Terrasse #Central" at bounding box center [360, 116] width 512 height 30
drag, startPoint x: 197, startPoint y: 151, endPoint x: 214, endPoint y: 151, distance: 17.5
click at [197, 151] on li "Contrat" at bounding box center [202, 154] width 63 height 18
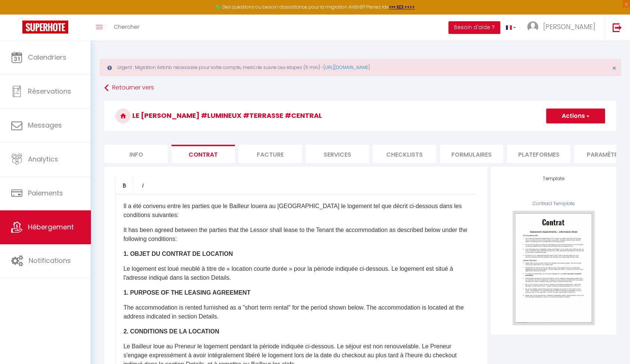
click at [330, 154] on li "Services" at bounding box center [336, 154] width 63 height 18
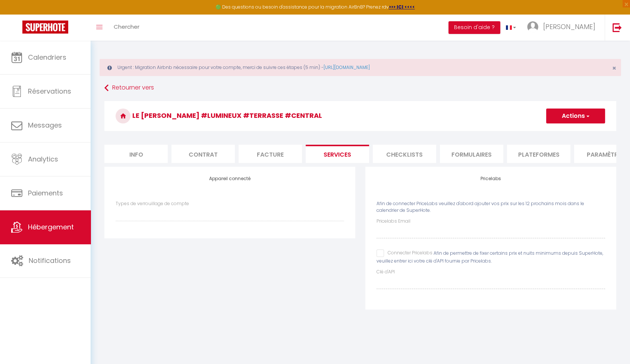
click at [402, 155] on li "Checklists" at bounding box center [404, 154] width 63 height 18
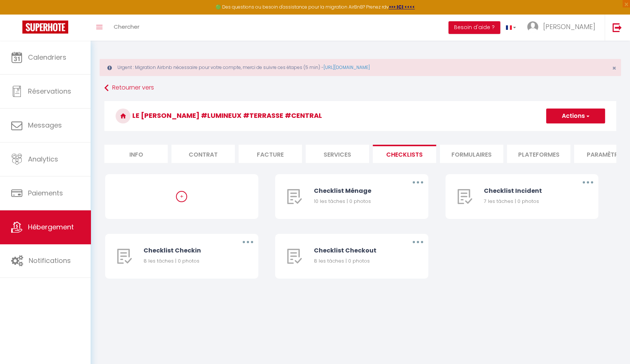
click at [472, 152] on li "Formulaires" at bounding box center [471, 154] width 63 height 18
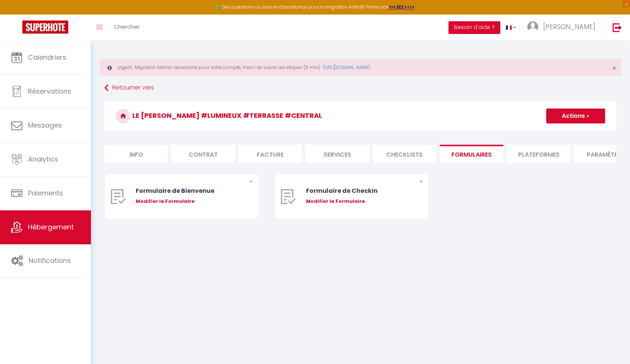
click at [547, 156] on li "Plateformes" at bounding box center [538, 154] width 63 height 18
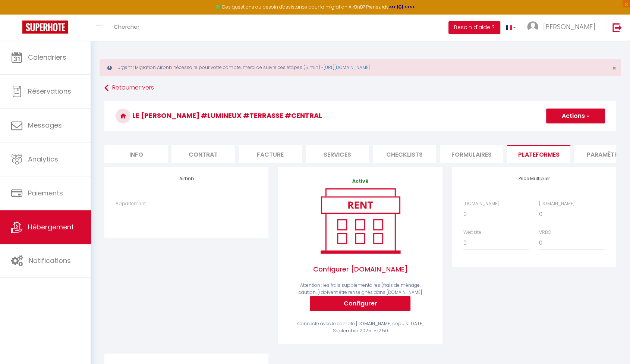
click at [592, 153] on li "Paramètres" at bounding box center [605, 154] width 63 height 18
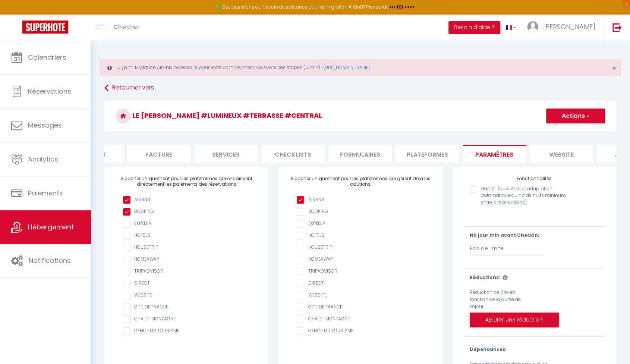
scroll to position [0, 159]
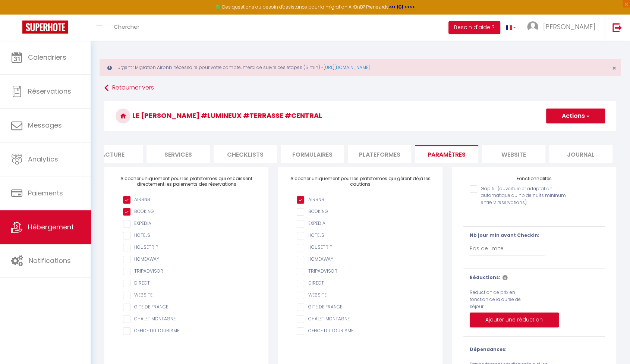
click at [582, 151] on li "Journal" at bounding box center [580, 154] width 63 height 18
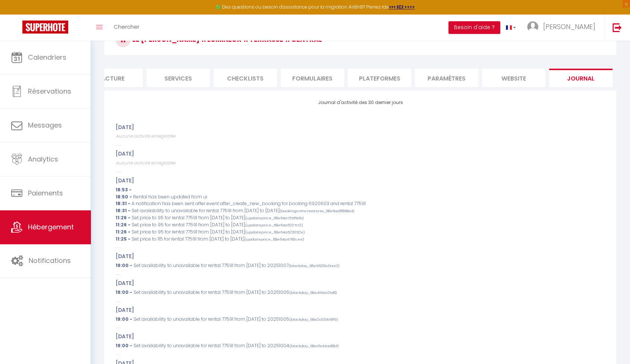
scroll to position [248, 0]
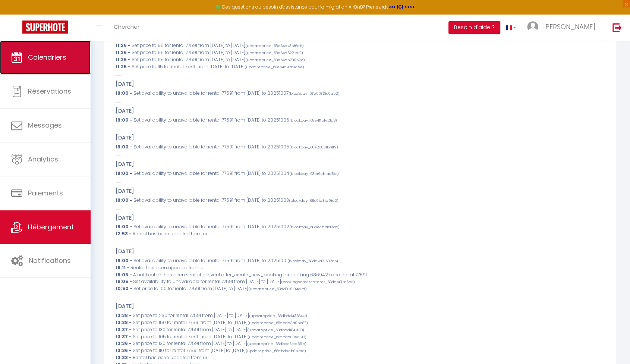
click at [72, 64] on link "Calendriers" at bounding box center [45, 58] width 91 height 34
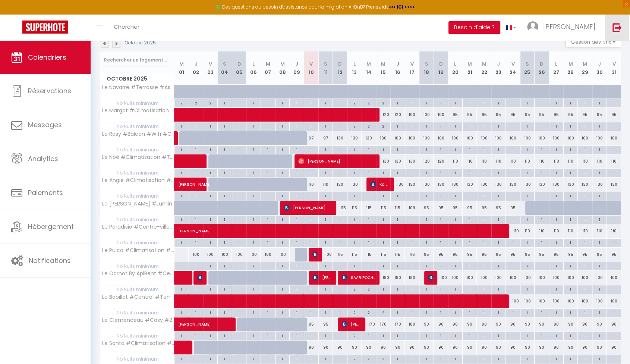
scroll to position [31, 0]
